Goal: Task Accomplishment & Management: Complete application form

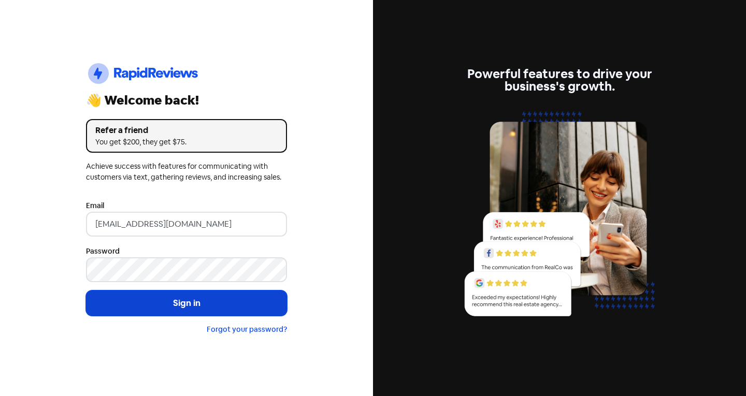
click at [176, 306] on button "Sign in" at bounding box center [186, 304] width 201 height 26
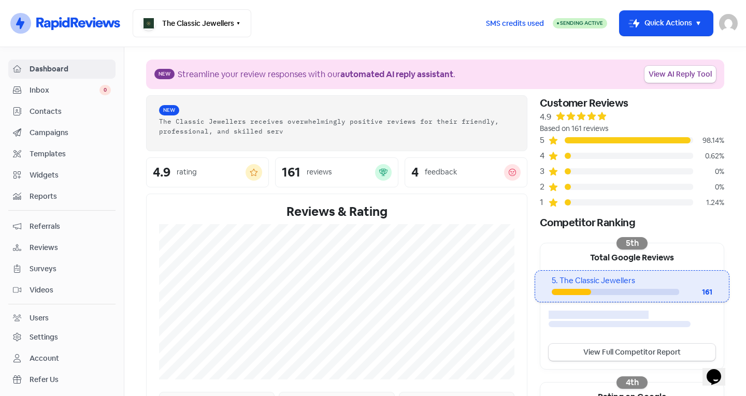
drag, startPoint x: 671, startPoint y: 16, endPoint x: 659, endPoint y: 41, distance: 28.3
click at [671, 16] on button "Icon For Thunder-move Quick Actions" at bounding box center [665, 23] width 93 height 25
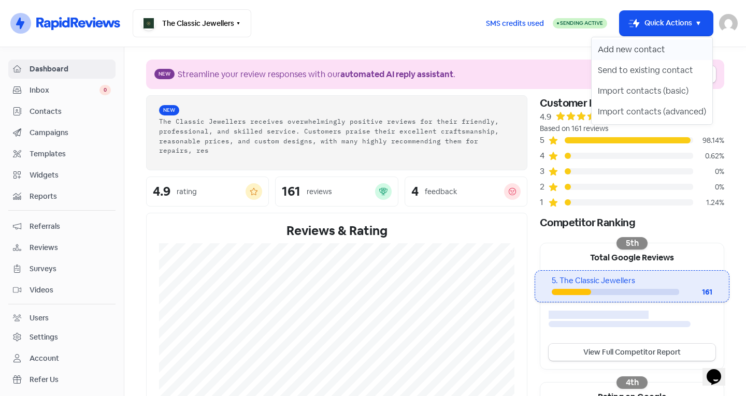
click at [631, 56] on button "Add new contact" at bounding box center [651, 49] width 121 height 21
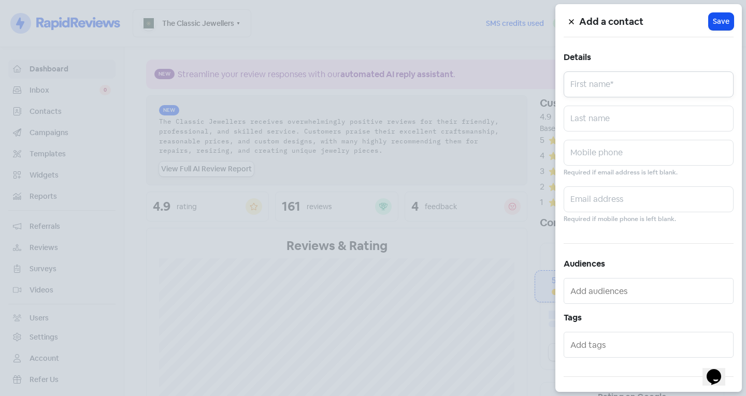
click at [624, 82] on input "text" at bounding box center [648, 84] width 170 height 26
type input "Song"
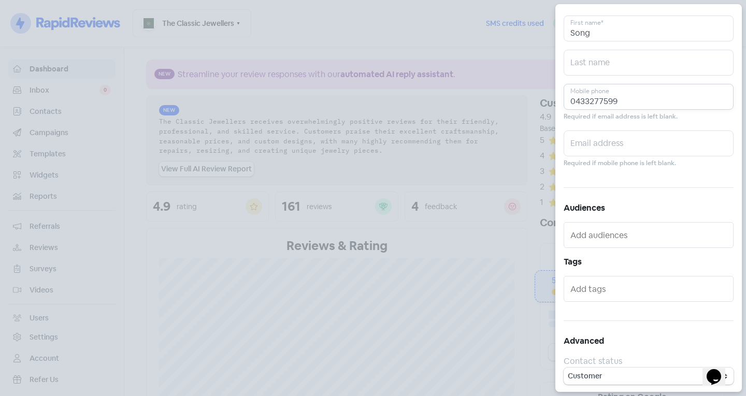
scroll to position [57, 0]
type input "0433277599"
click at [606, 278] on div at bounding box center [648, 288] width 170 height 26
click at [606, 288] on input "text" at bounding box center [649, 288] width 158 height 17
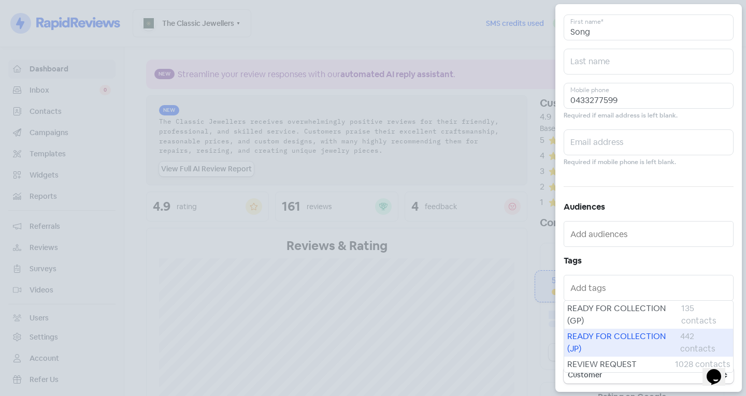
click at [606, 341] on span "READY FOR COLLECTION (JP)" at bounding box center [623, 342] width 113 height 25
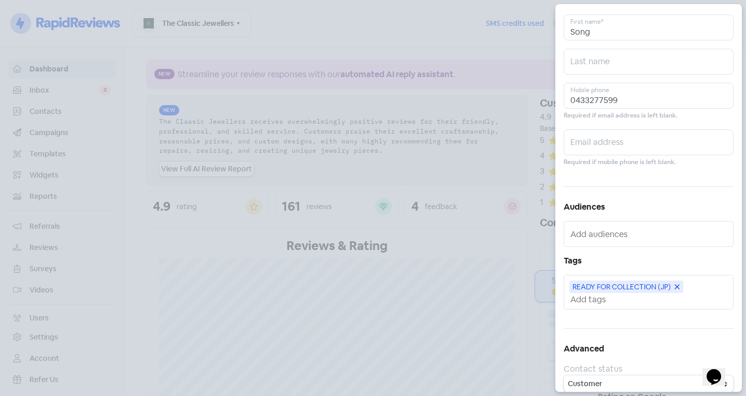
click at [611, 297] on input "text" at bounding box center [649, 299] width 158 height 11
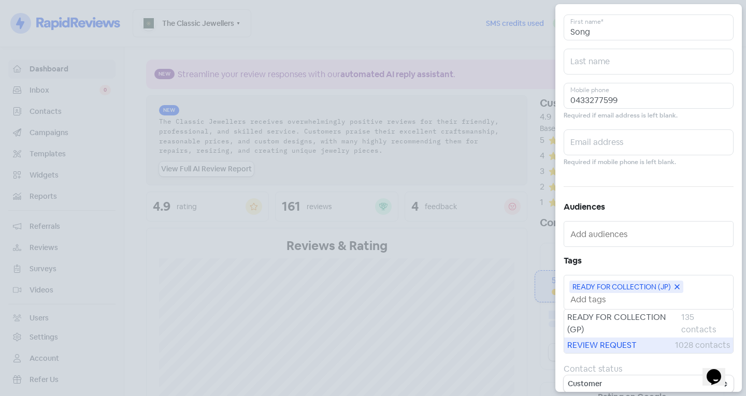
click at [617, 345] on span "REVIEW REQUEST" at bounding box center [621, 345] width 108 height 12
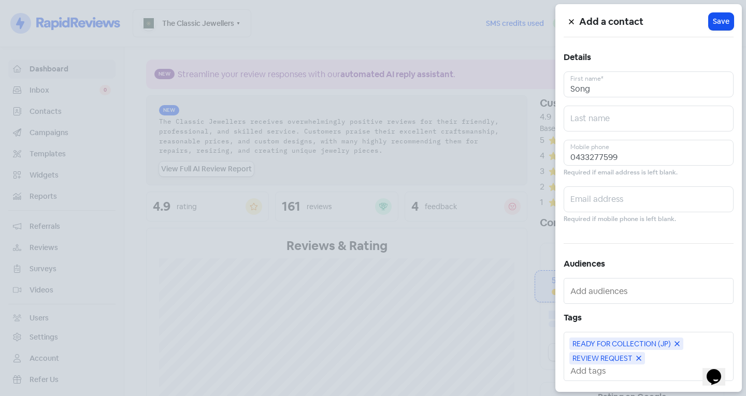
scroll to position [0, 0]
click at [719, 23] on span "Save" at bounding box center [721, 21] width 17 height 11
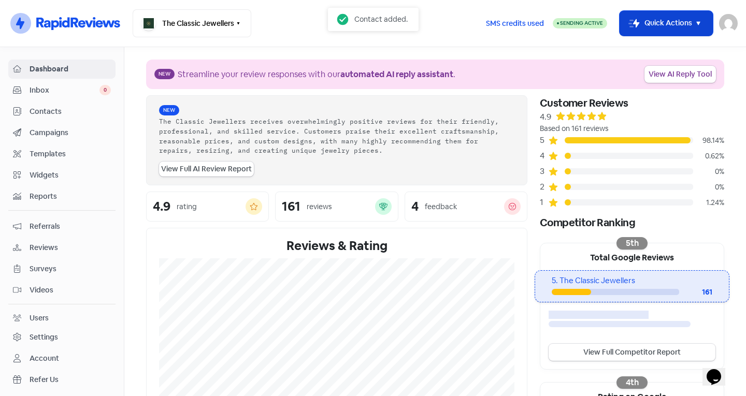
click at [663, 24] on button "Icon For Thunder-move Quick Actions" at bounding box center [665, 23] width 93 height 25
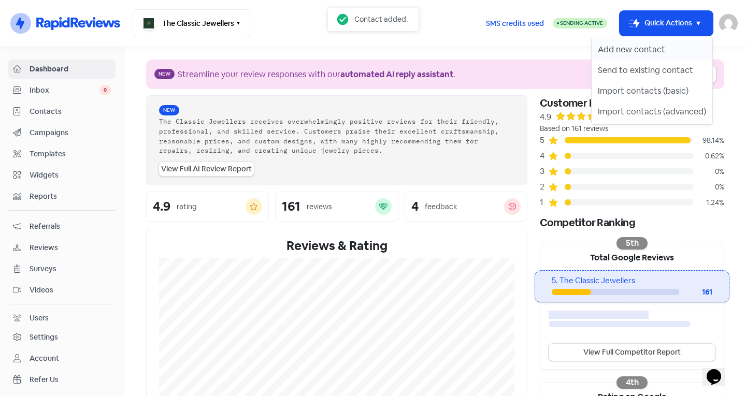
click at [663, 53] on button "Add new contact" at bounding box center [651, 49] width 121 height 21
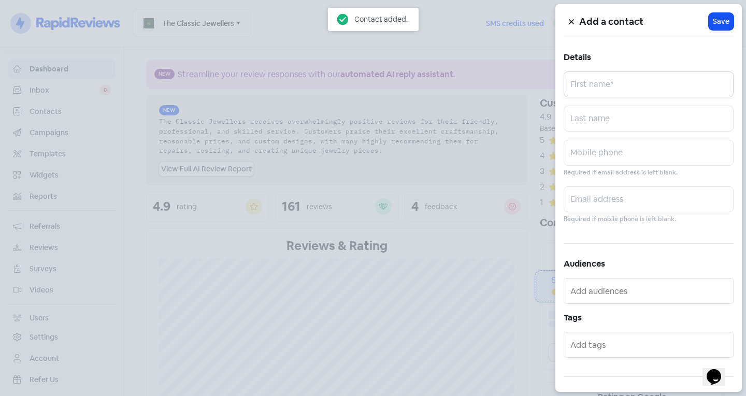
click at [655, 83] on input "text" at bounding box center [648, 84] width 170 height 26
type input "Georgina"
type input "Segnedos"
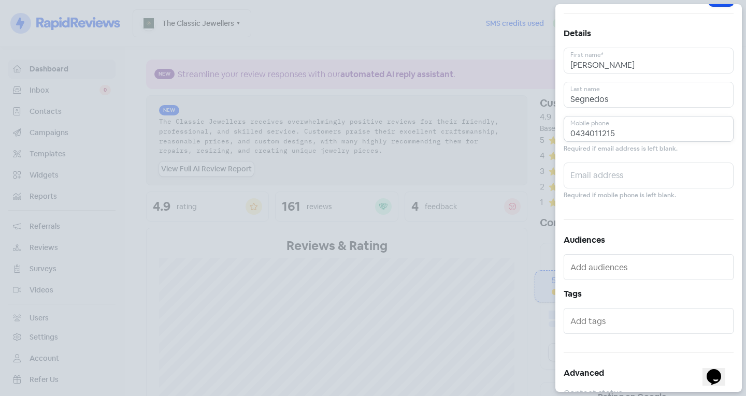
scroll to position [57, 0]
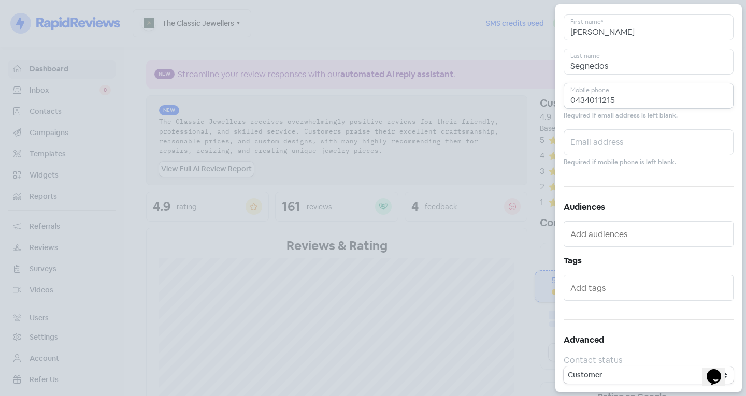
type input "0434011215"
click at [588, 277] on div at bounding box center [648, 288] width 170 height 26
click at [578, 299] on div at bounding box center [648, 288] width 170 height 26
click at [574, 288] on input "text" at bounding box center [649, 288] width 158 height 17
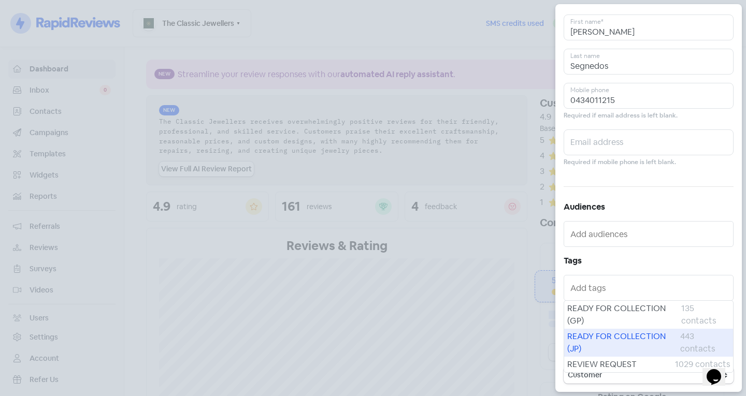
click at [603, 337] on span "READY FOR COLLECTION (JP)" at bounding box center [623, 342] width 113 height 25
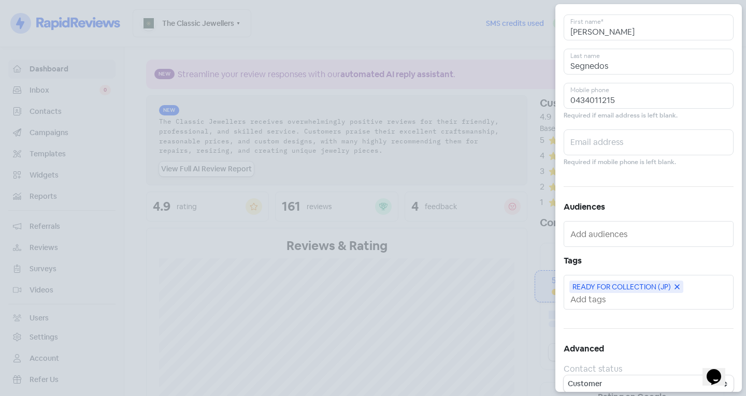
click at [602, 297] on input "text" at bounding box center [649, 299] width 158 height 11
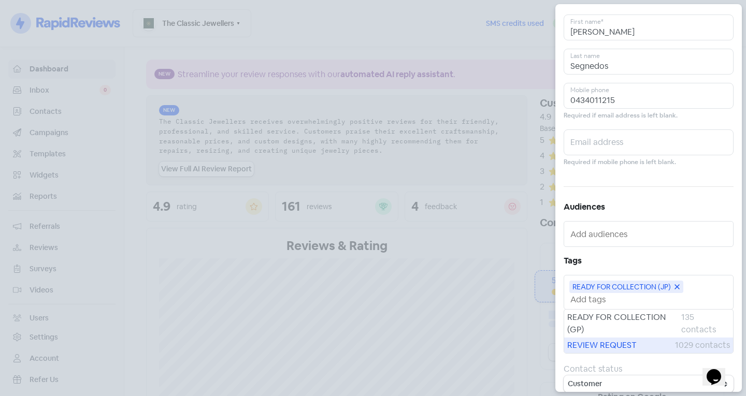
click at [609, 341] on span "REVIEW REQUEST" at bounding box center [621, 345] width 108 height 12
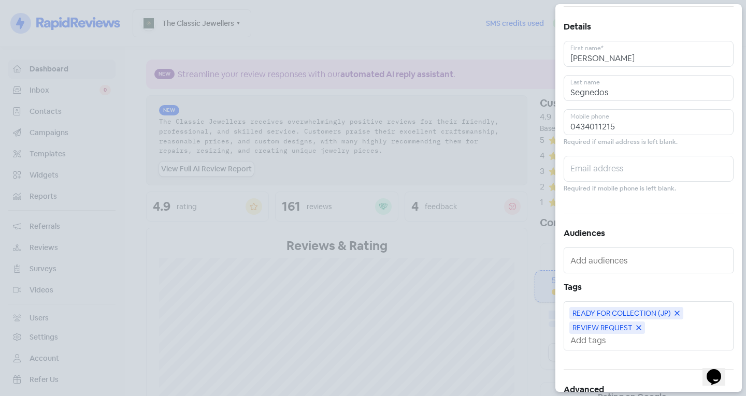
scroll to position [0, 0]
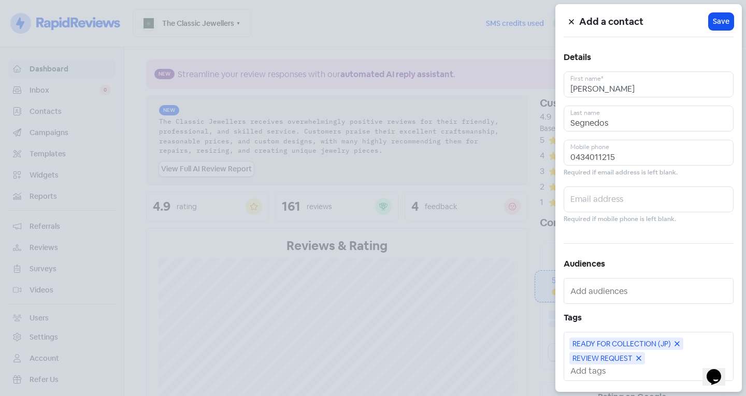
click at [714, 12] on div "Add a contact Icon For Loading Save" at bounding box center [648, 21] width 170 height 18
click at [719, 19] on span "Save" at bounding box center [721, 21] width 17 height 11
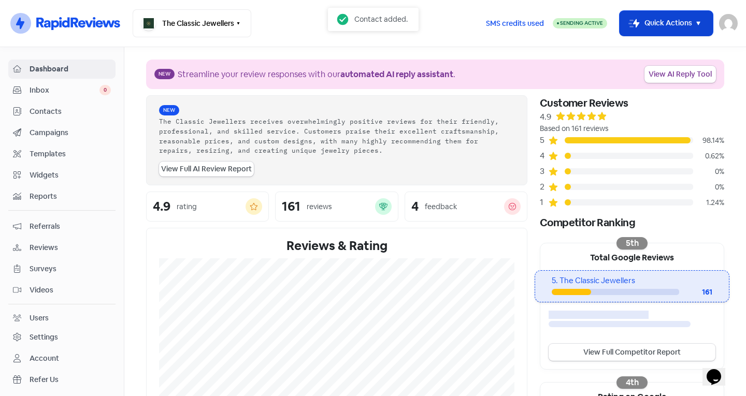
click at [684, 20] on button "Icon For Thunder-move Quick Actions" at bounding box center [665, 23] width 93 height 25
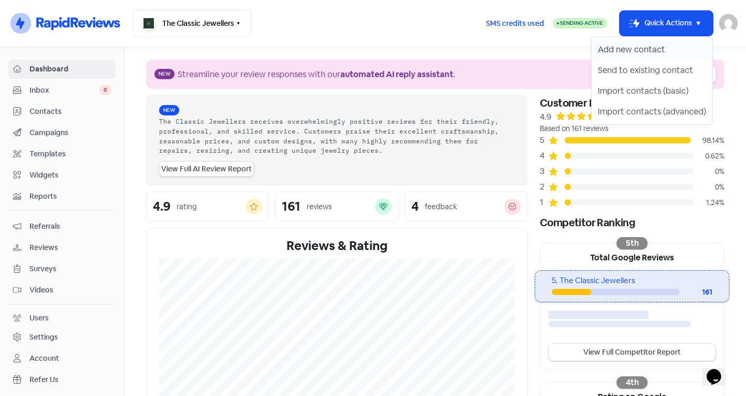
click at [673, 51] on button "Add new contact" at bounding box center [651, 49] width 121 height 21
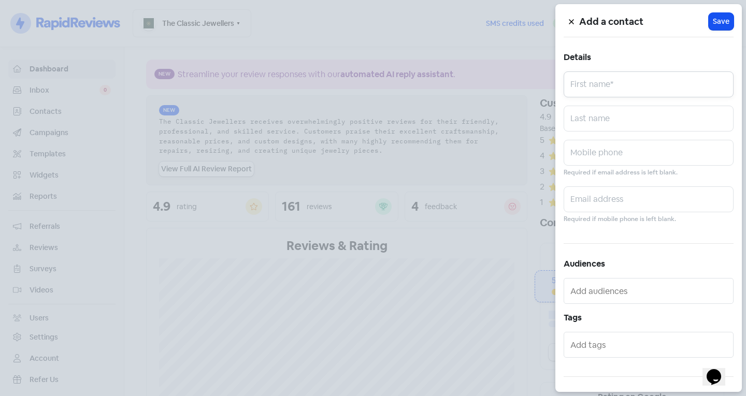
click at [635, 81] on input "text" at bounding box center [648, 84] width 170 height 26
type input "Ellen"
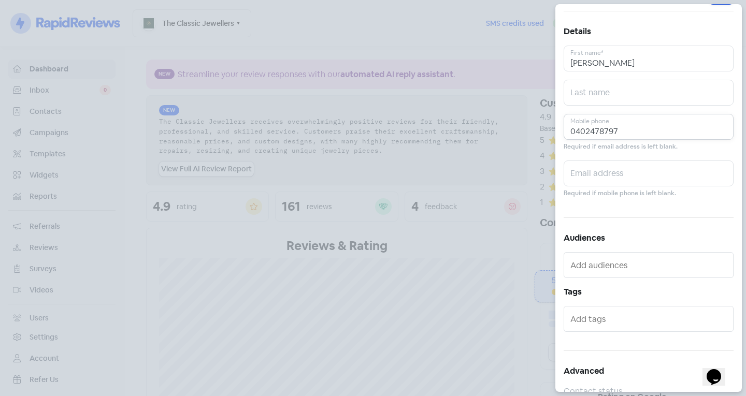
scroll to position [52, 0]
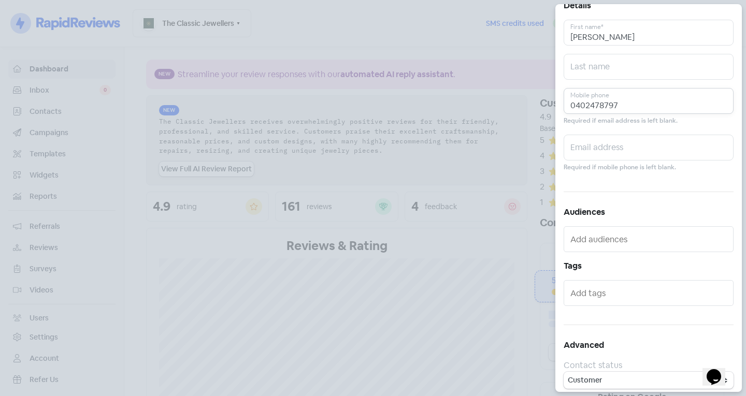
type input "0402478797"
click at [640, 297] on input "text" at bounding box center [649, 293] width 158 height 17
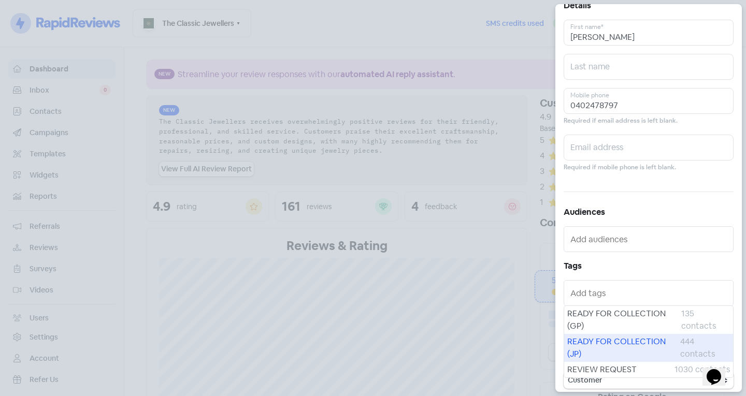
click at [631, 339] on span "READY FOR COLLECTION (JP)" at bounding box center [623, 348] width 113 height 25
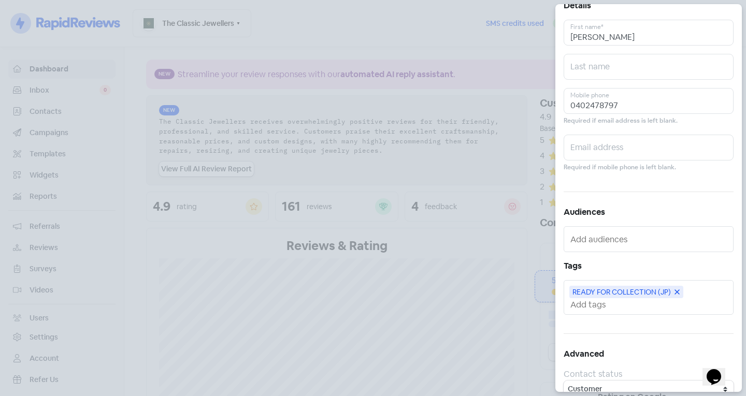
click at [610, 306] on input "text" at bounding box center [649, 304] width 158 height 11
click at [608, 344] on div "REVIEW REQUEST 1030 contacts" at bounding box center [648, 351] width 169 height 16
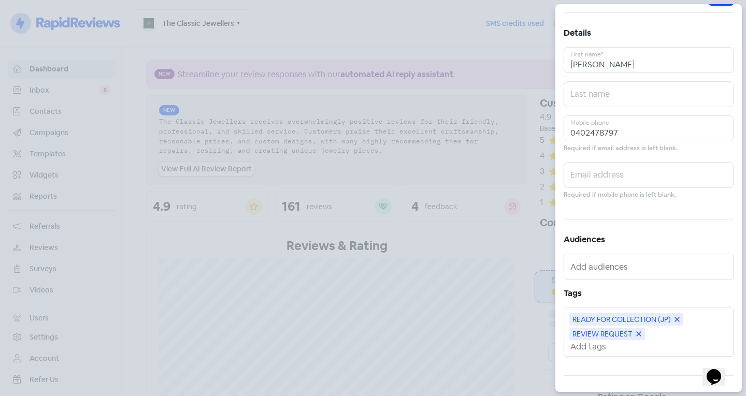
scroll to position [0, 0]
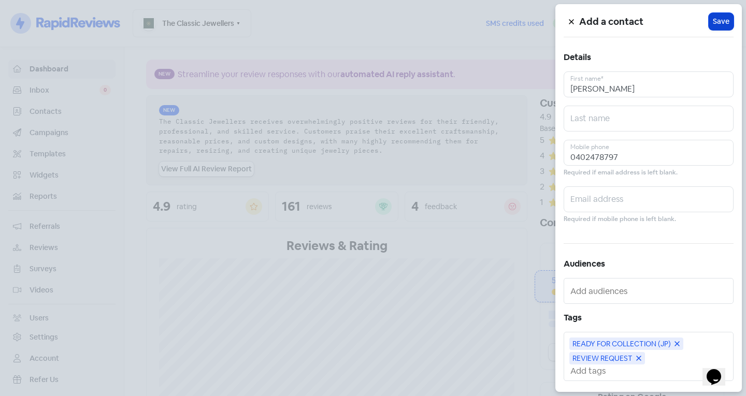
click at [724, 16] on button "Icon For Loading Save" at bounding box center [720, 21] width 25 height 17
